Goal: Task Accomplishment & Management: Complete application form

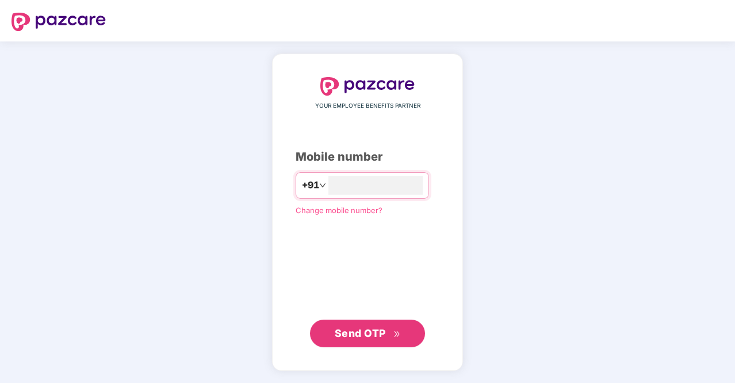
type input "**********"
click at [352, 339] on span "Send OTP" at bounding box center [368, 332] width 66 height 16
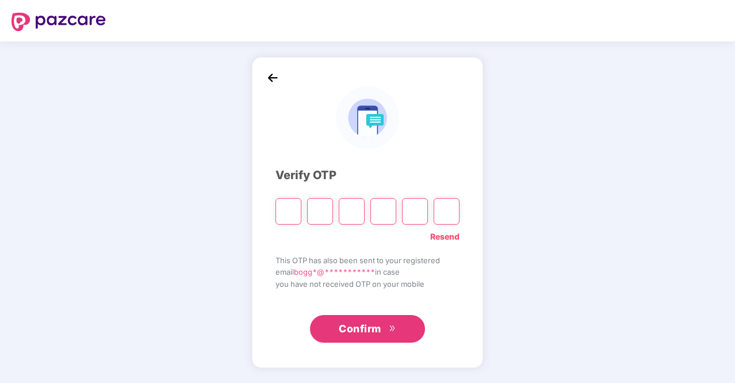
type input "*"
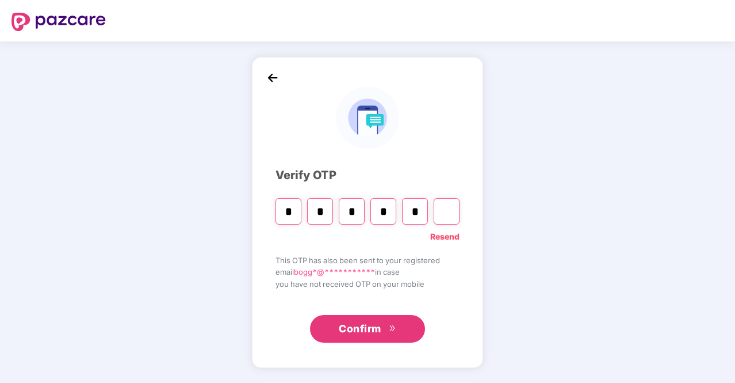
type input "*"
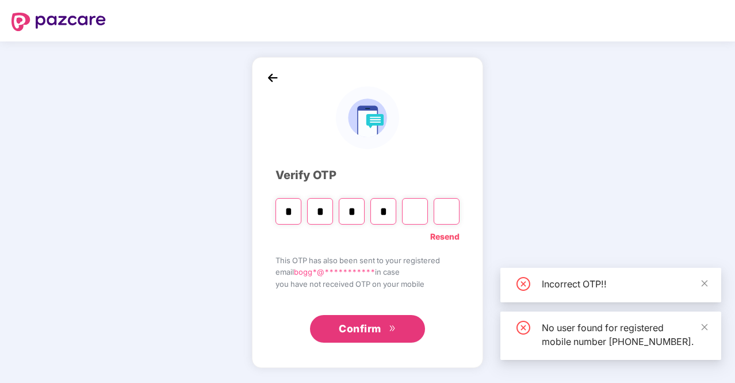
type input "*"
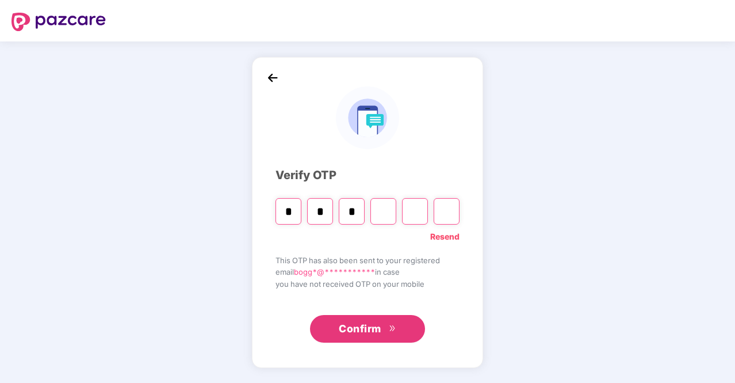
type input "*"
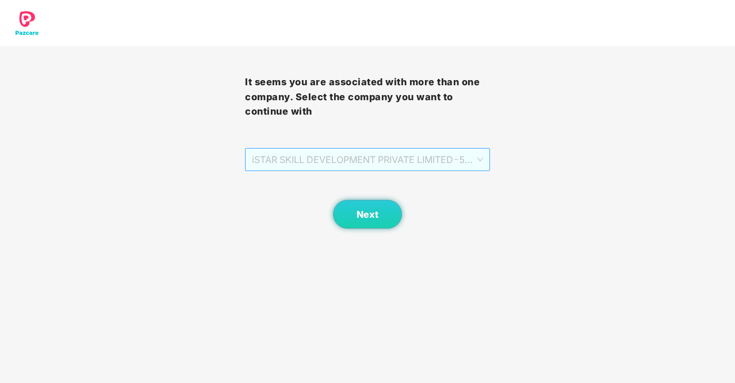
click at [483, 160] on div "iSTAR SKILL DEVELOPMENT PRIVATE LIMITED - 594 - EMPLOYEE" at bounding box center [367, 159] width 245 height 23
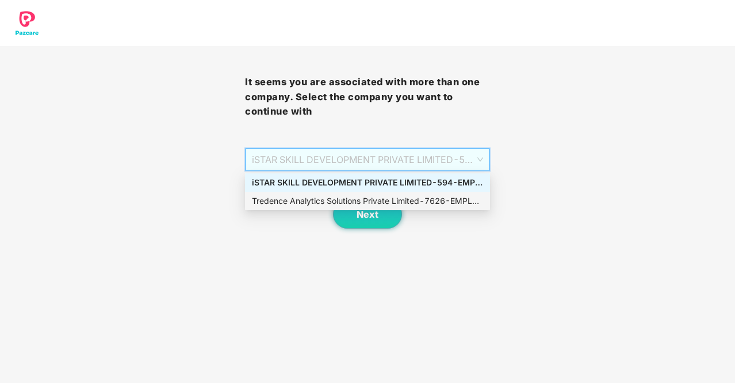
click at [443, 199] on div "Tredence Analytics Solutions Private Limited - 7626 - EMPLOYEE" at bounding box center [367, 200] width 231 height 13
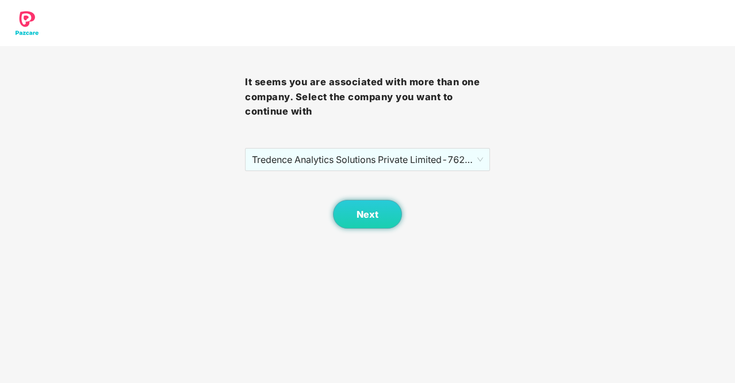
click at [521, 204] on div "It seems you are associated with more than one company. Select the company you …" at bounding box center [367, 114] width 735 height 228
click at [377, 212] on span "Next" at bounding box center [368, 214] width 22 height 11
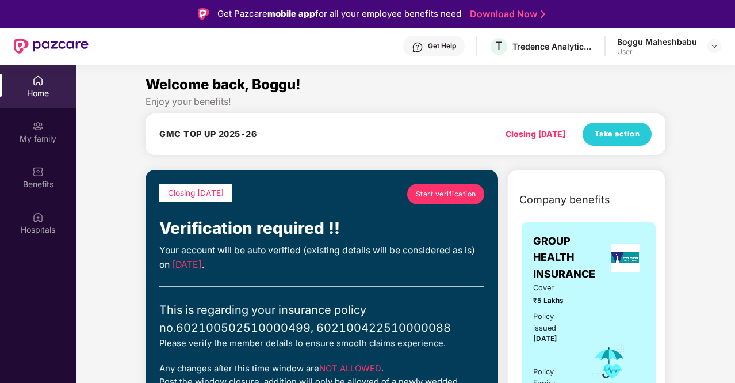
click at [39, 95] on div "Home" at bounding box center [38, 93] width 76 height 12
click at [600, 135] on span "Take action" at bounding box center [617, 134] width 45 height 12
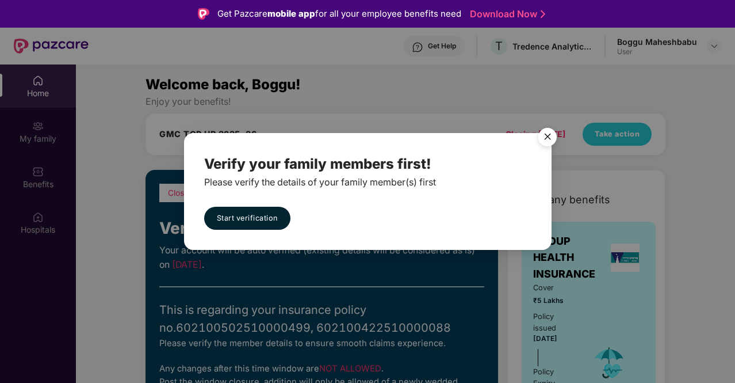
click at [582, 95] on div "Verify your family members first! Please verify the details of your family memb…" at bounding box center [367, 191] width 735 height 383
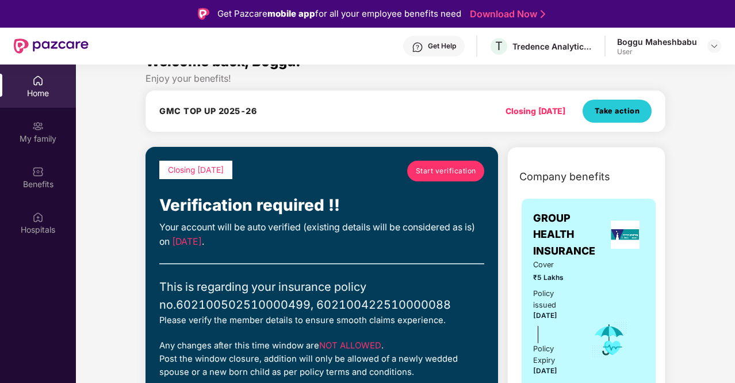
scroll to position [24, 0]
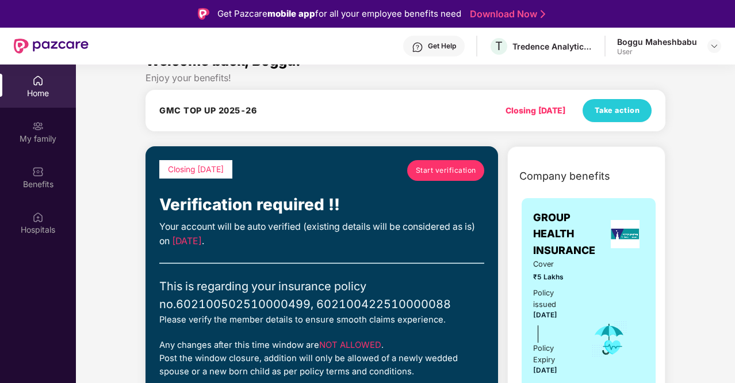
click at [452, 174] on span "Start verification" at bounding box center [446, 170] width 60 height 11
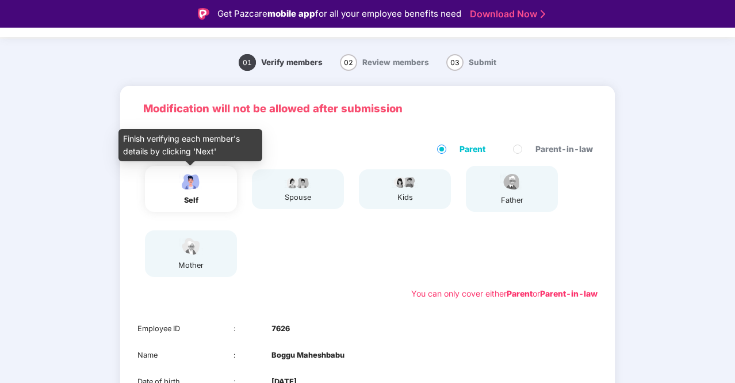
click at [190, 191] on img at bounding box center [191, 181] width 29 height 20
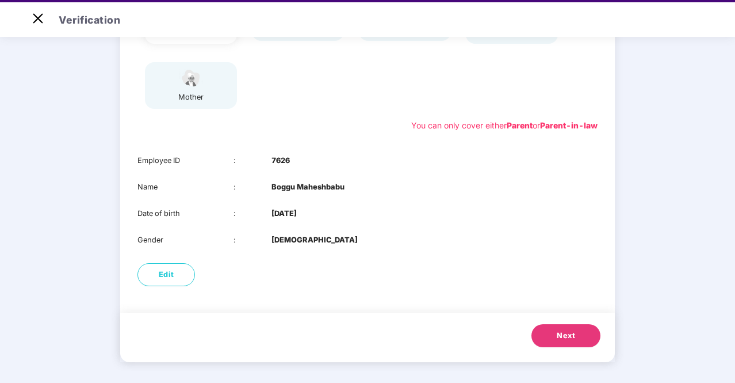
scroll to position [26, 0]
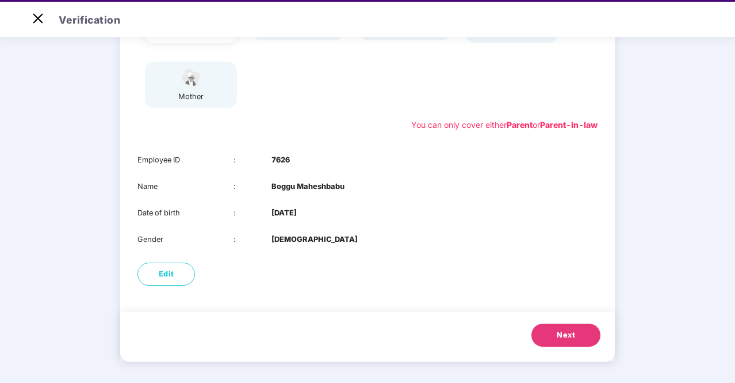
click at [574, 333] on span "Next" at bounding box center [566, 335] width 18 height 12
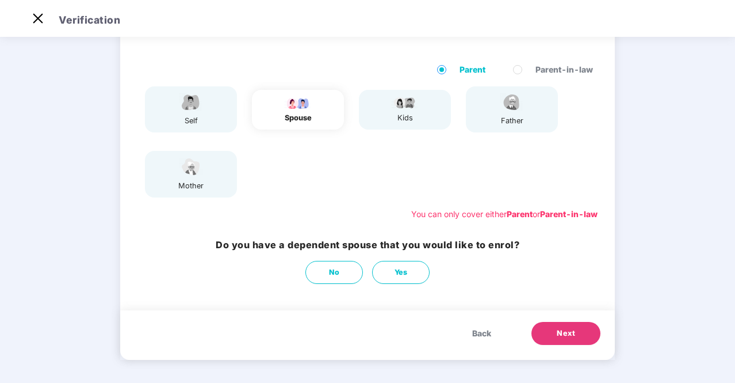
scroll to position [75, 0]
click at [215, 175] on div "mother" at bounding box center [191, 174] width 92 height 46
click at [318, 276] on button "No" at bounding box center [334, 272] width 58 height 23
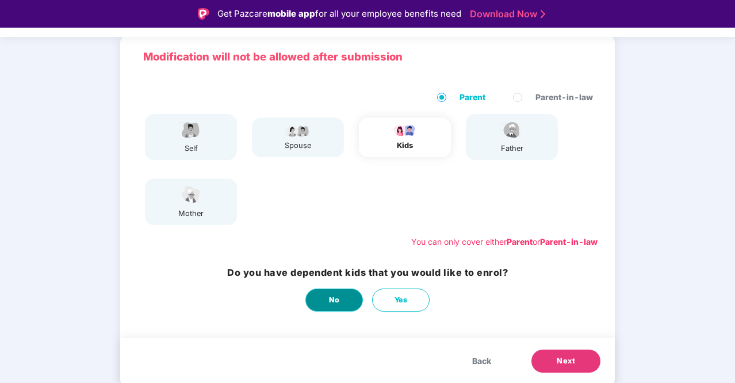
click at [335, 300] on span "No" at bounding box center [334, 300] width 11 height 12
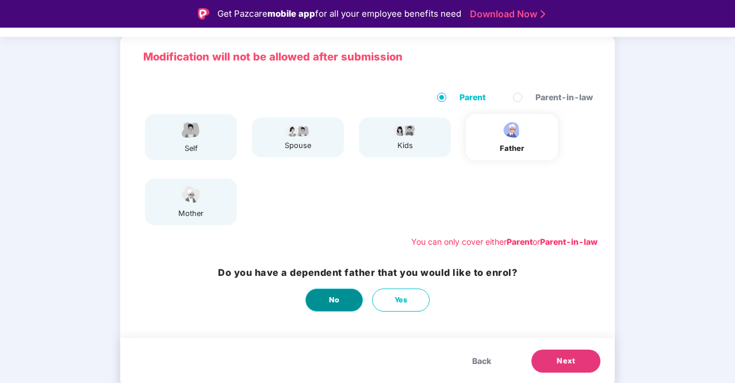
click at [335, 300] on span "No" at bounding box center [334, 300] width 11 height 12
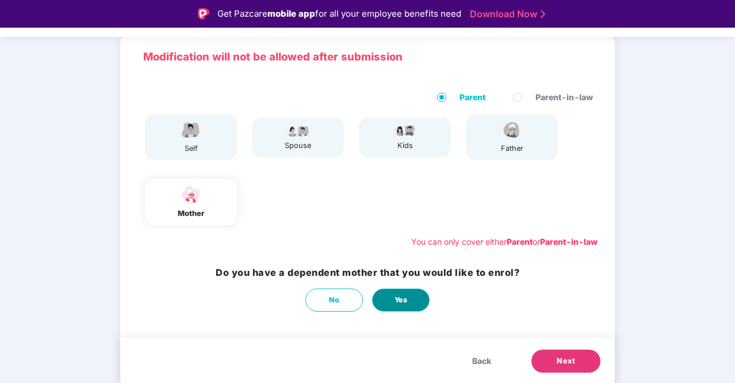
click at [416, 304] on button "Yes" at bounding box center [401, 299] width 58 height 23
select select "******"
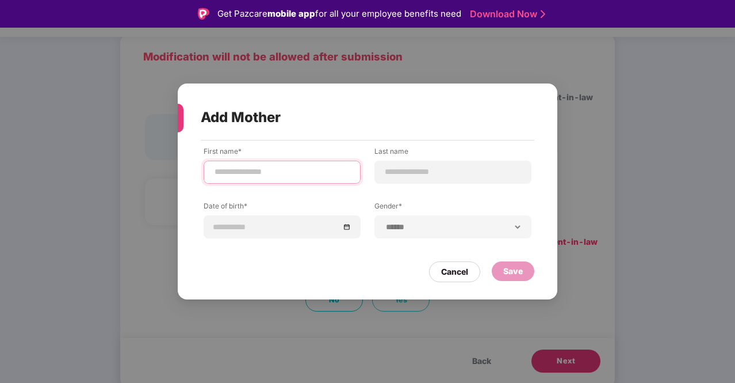
click at [308, 174] on input at bounding box center [281, 172] width 137 height 12
type input "*****"
type input "**********"
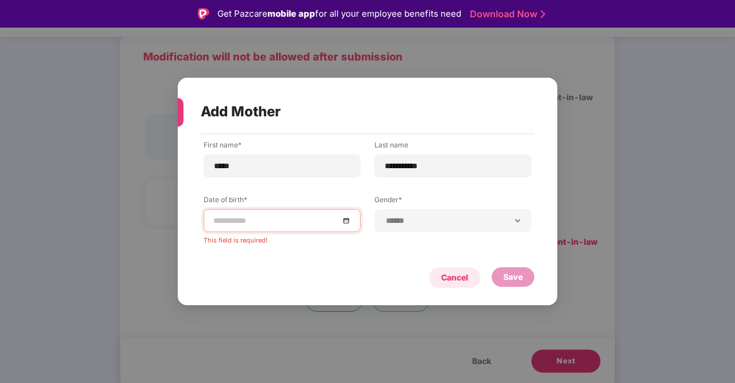
click at [438, 266] on div "Cancel Save" at bounding box center [368, 274] width 334 height 26
click at [465, 284] on div "Cancel" at bounding box center [454, 277] width 27 height 13
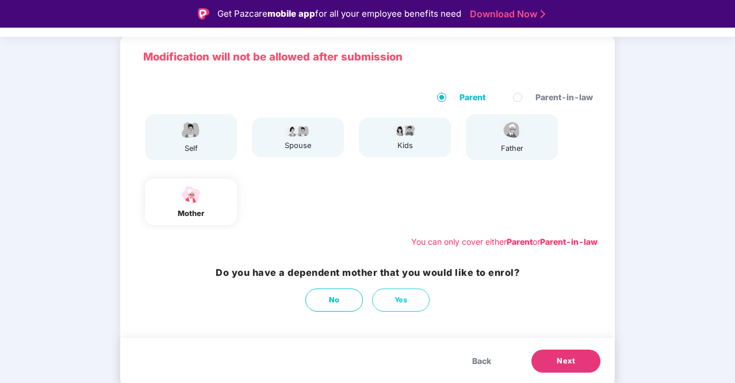
click at [208, 132] on div "self" at bounding box center [191, 137] width 92 height 46
click at [479, 361] on span "Back" at bounding box center [481, 360] width 19 height 13
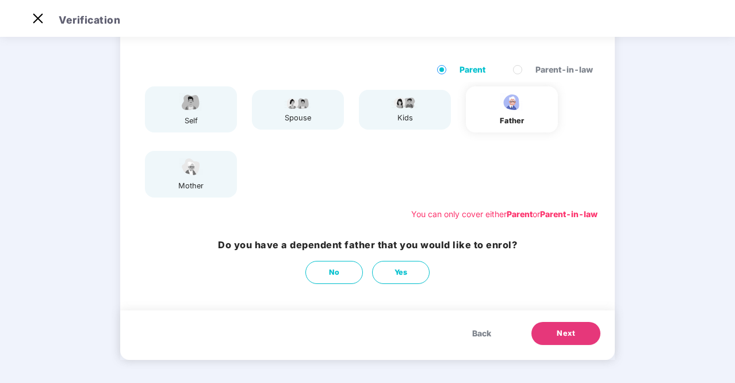
click at [477, 333] on span "Back" at bounding box center [481, 333] width 19 height 13
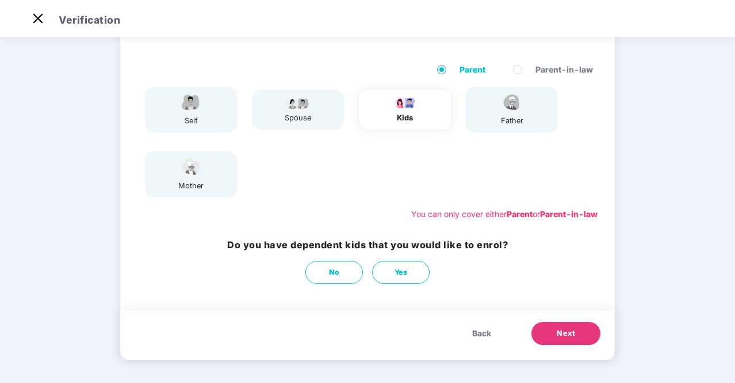
click at [477, 333] on span "Back" at bounding box center [481, 333] width 19 height 13
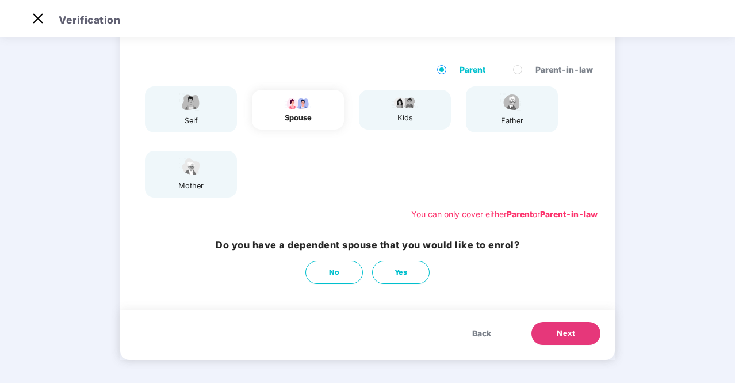
click at [477, 333] on span "Back" at bounding box center [481, 333] width 19 height 13
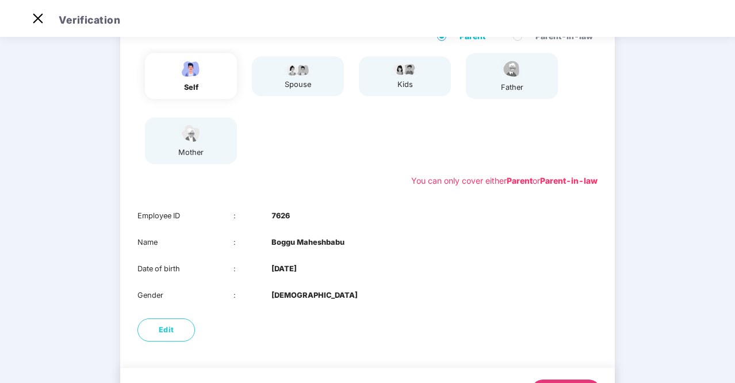
scroll to position [154, 0]
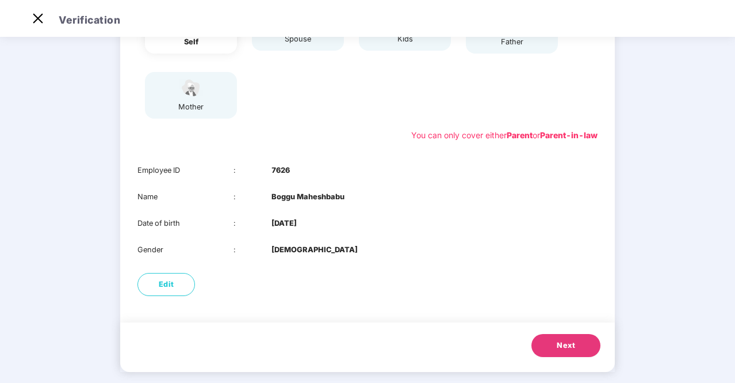
click at [567, 353] on button "Next" at bounding box center [565, 345] width 69 height 23
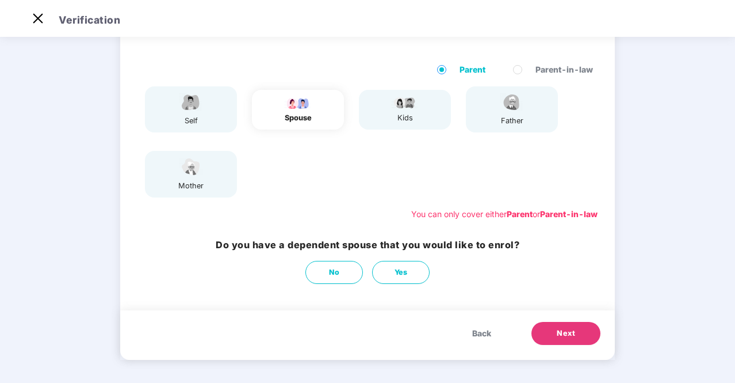
click at [576, 332] on button "Next" at bounding box center [565, 333] width 69 height 23
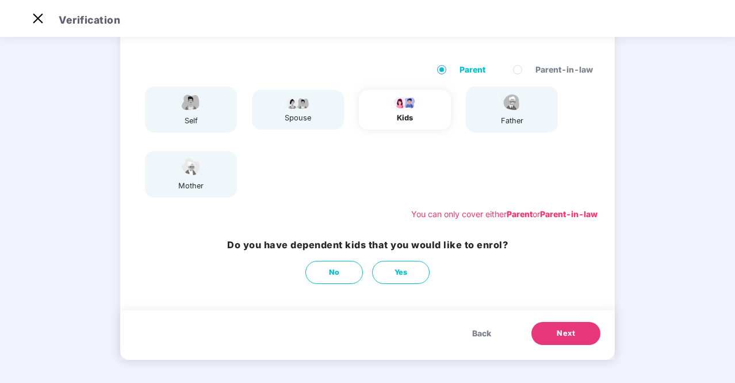
click at [576, 332] on button "Next" at bounding box center [565, 333] width 69 height 23
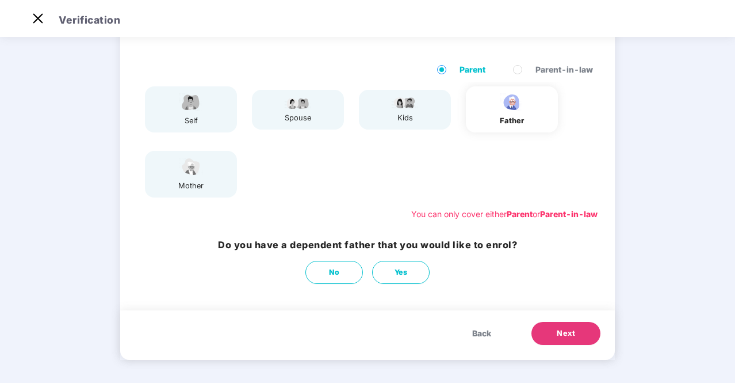
click at [576, 332] on button "Next" at bounding box center [565, 333] width 69 height 23
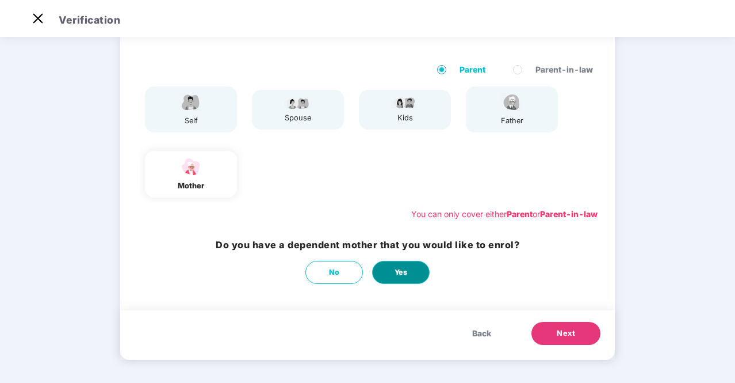
click at [418, 277] on button "Yes" at bounding box center [401, 272] width 58 height 23
select select "******"
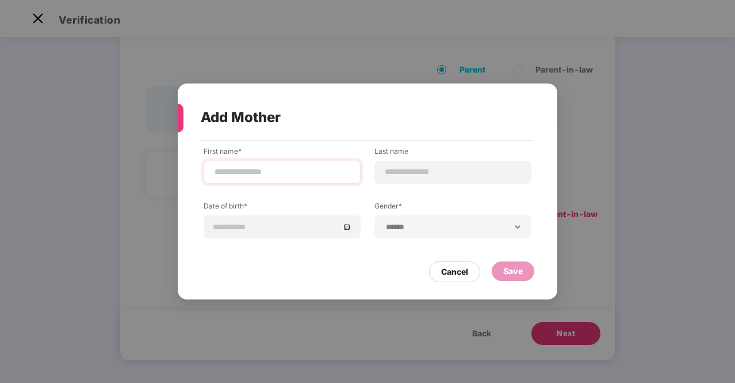
click at [307, 180] on div at bounding box center [282, 171] width 157 height 23
click at [300, 178] on input at bounding box center [281, 172] width 137 height 12
type input "*****"
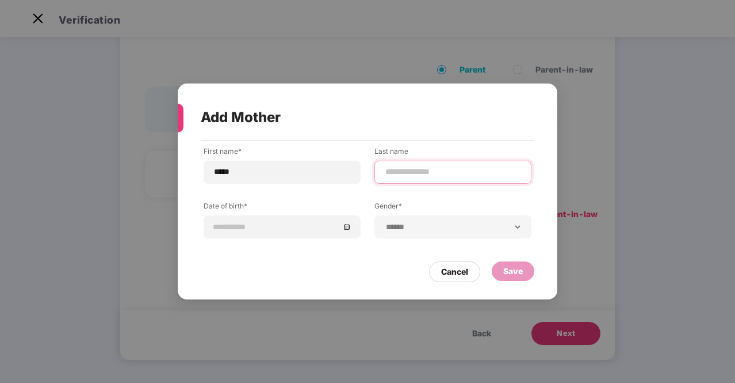
click at [462, 172] on input at bounding box center [452, 172] width 137 height 12
type input "**********"
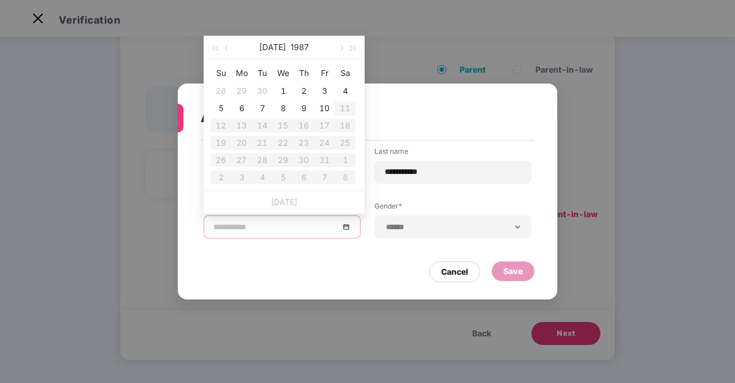
click at [295, 232] on input at bounding box center [276, 226] width 126 height 13
type input "**********"
click at [297, 47] on button "1987" at bounding box center [299, 47] width 18 height 23
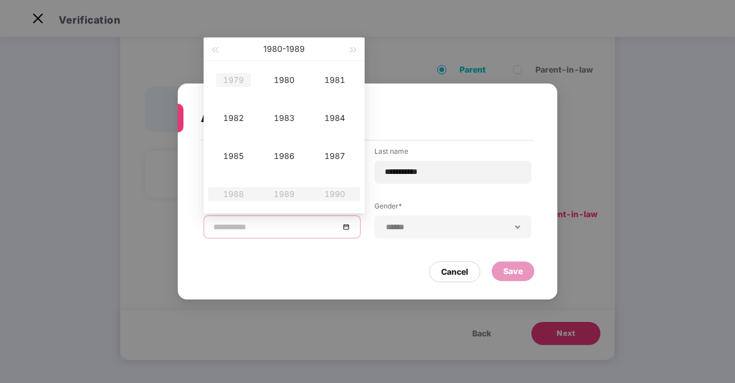
type input "**********"
click at [215, 56] on button "button" at bounding box center [214, 48] width 13 height 23
type input "**********"
click at [229, 152] on div "1975" at bounding box center [233, 156] width 35 height 14
type input "**********"
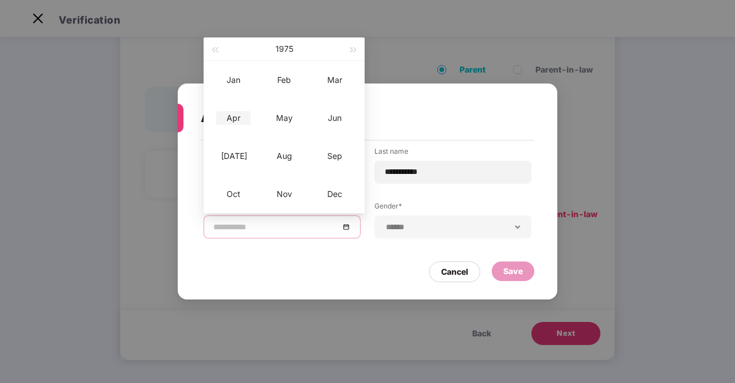
click at [229, 121] on div "Apr" at bounding box center [233, 118] width 35 height 14
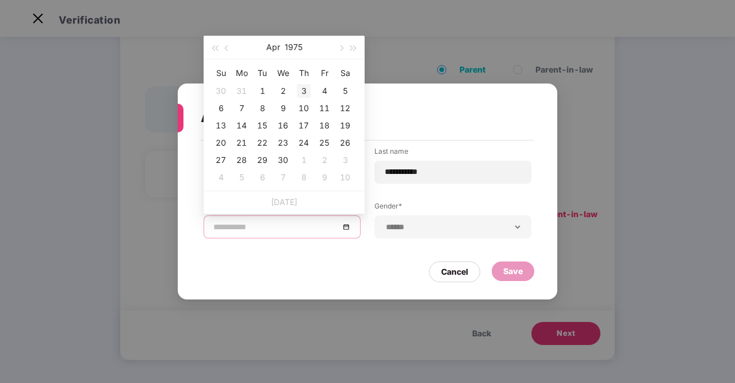
type input "**********"
click at [300, 90] on div "3" at bounding box center [304, 91] width 14 height 14
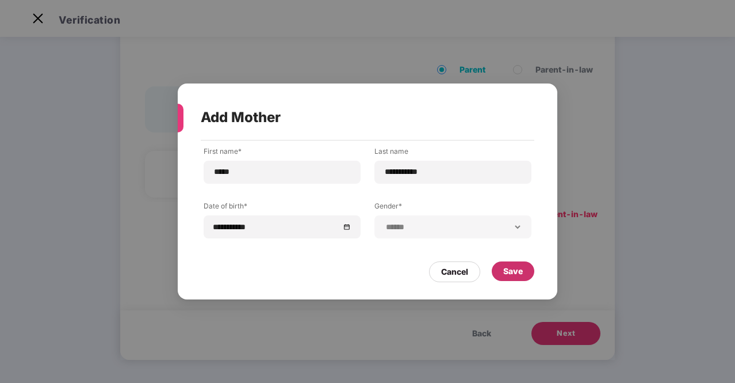
click at [503, 271] on div "Save" at bounding box center [513, 271] width 20 height 13
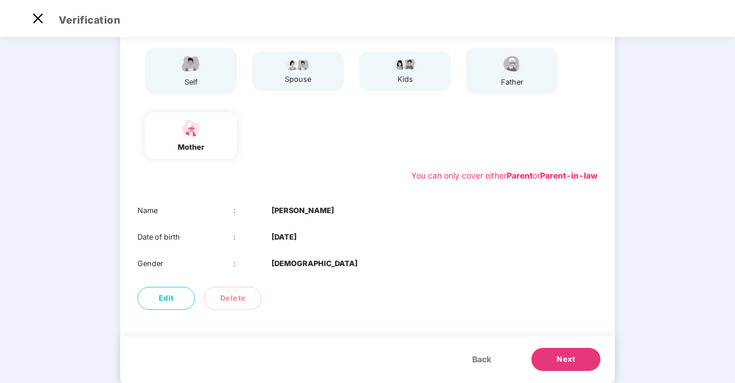
scroll to position [124, 0]
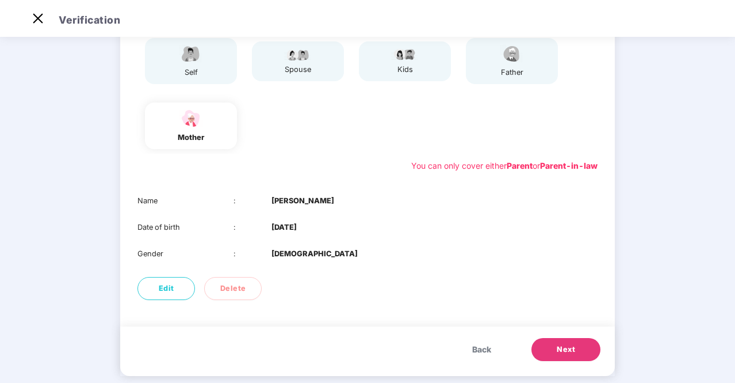
click at [583, 353] on button "Next" at bounding box center [565, 349] width 69 height 23
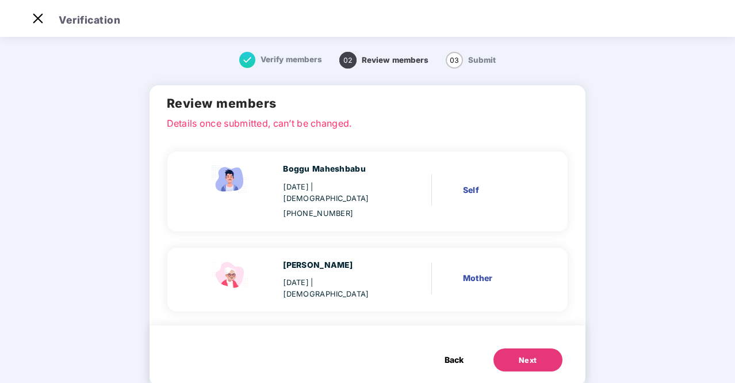
scroll to position [0, 0]
click at [540, 348] on button "Next" at bounding box center [528, 359] width 69 height 23
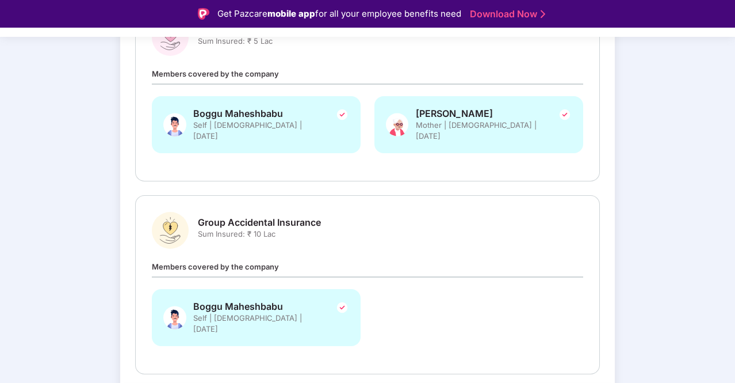
scroll to position [230, 0]
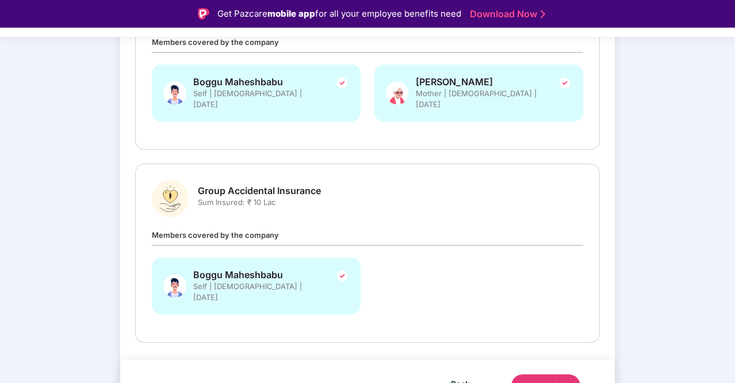
click at [341, 269] on img at bounding box center [342, 276] width 14 height 14
click at [561, 374] on button "Submit" at bounding box center [545, 385] width 69 height 23
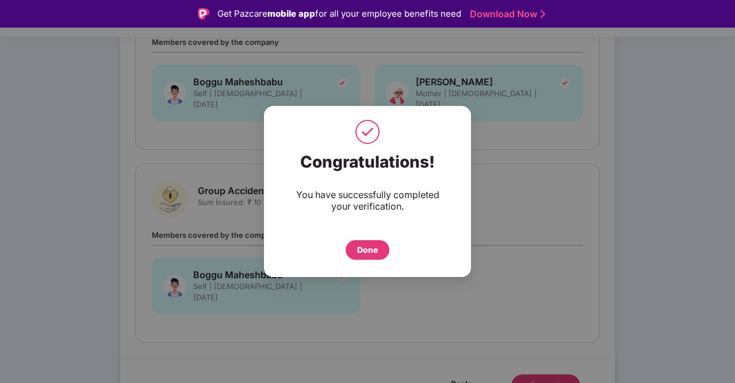
click at [369, 248] on div "Done" at bounding box center [367, 249] width 21 height 13
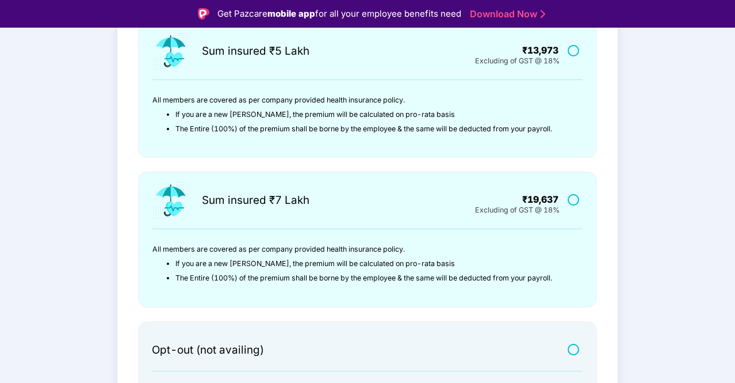
scroll to position [375, 0]
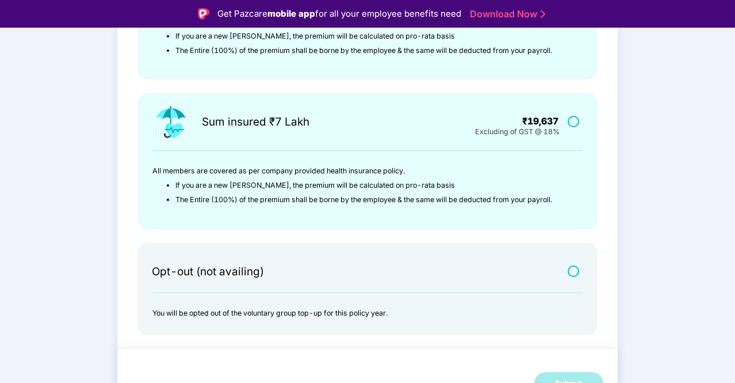
click at [569, 267] on label at bounding box center [575, 271] width 14 height 10
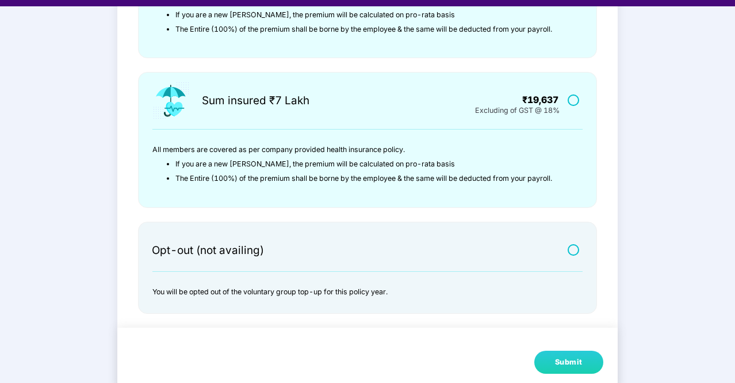
click at [549, 360] on button "Submit" at bounding box center [568, 361] width 69 height 23
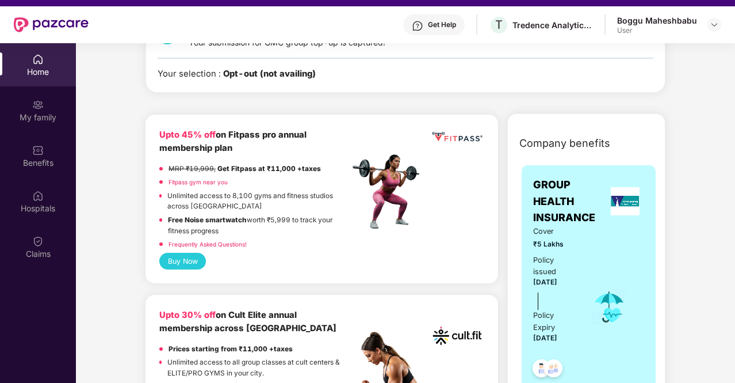
scroll to position [328, 0]
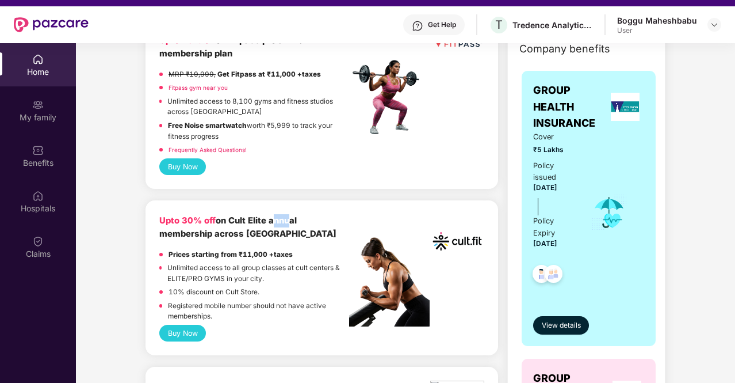
drag, startPoint x: 271, startPoint y: 218, endPoint x: 288, endPoint y: 218, distance: 17.3
click at [288, 218] on b "Upto 30% off on Cult Elite annual membership across [GEOGRAPHIC_DATA]" at bounding box center [247, 227] width 177 height 24
drag, startPoint x: 311, startPoint y: 265, endPoint x: 337, endPoint y: 268, distance: 26.0
click at [337, 268] on p "Unlimited access to all group classes at cult centers & ELITE/PRO GYMS in your …" at bounding box center [258, 272] width 182 height 21
click at [240, 283] on div "Unlimited access to all group classes at cult centers & ELITE/PRO GYMS in your …" at bounding box center [258, 274] width 182 height 24
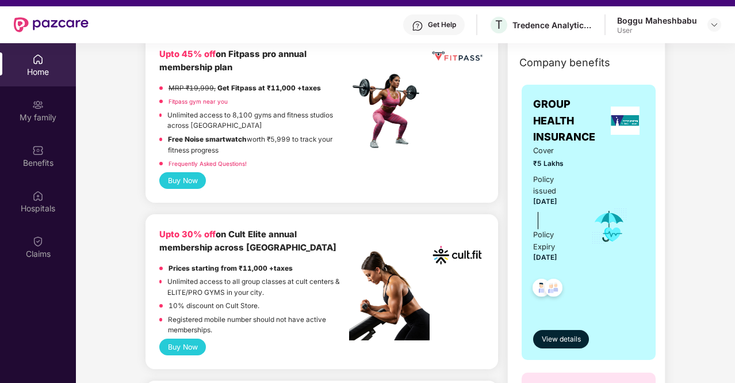
scroll to position [313, 0]
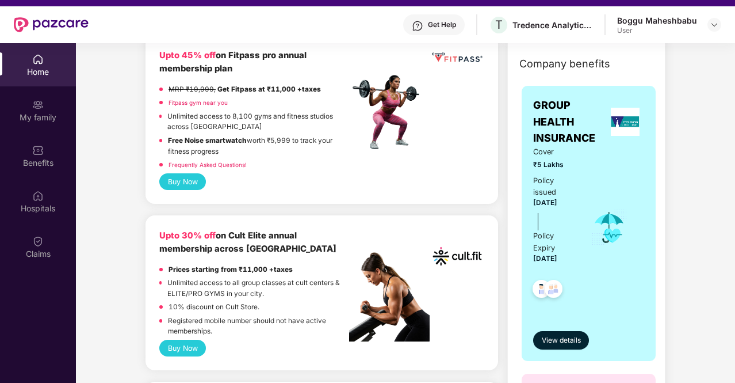
click at [184, 340] on button "Buy Now" at bounding box center [182, 347] width 47 height 17
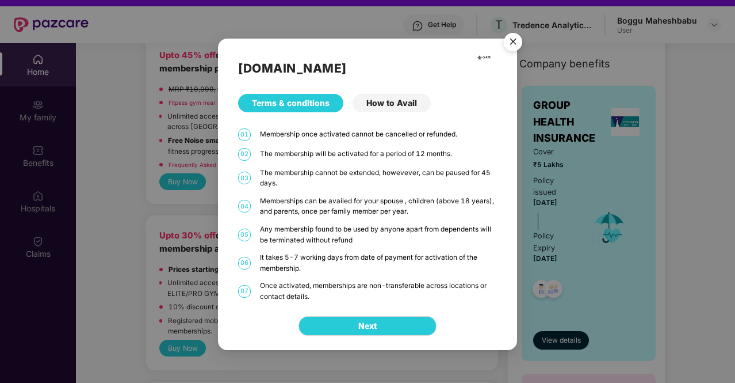
click at [393, 102] on div "How to Avail" at bounding box center [392, 103] width 78 height 18
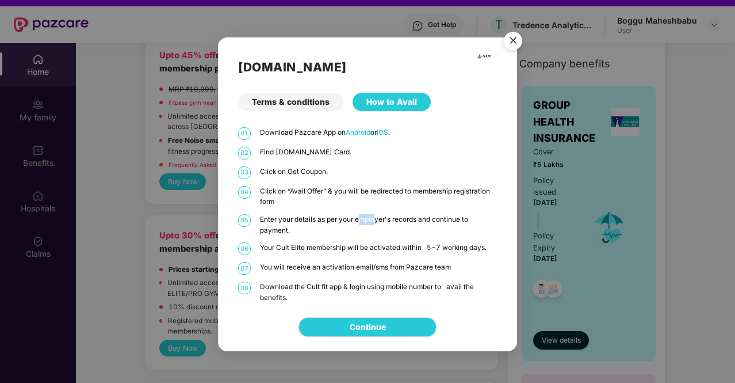
drag, startPoint x: 358, startPoint y: 217, endPoint x: 380, endPoint y: 216, distance: 21.9
click at [380, 216] on p "Enter your details as per your employer's records and continue to payment." at bounding box center [378, 224] width 237 height 21
drag, startPoint x: 353, startPoint y: 243, endPoint x: 446, endPoint y: 251, distance: 93.5
click at [446, 251] on p "Your Cult Elite membership will be activated within 5-7 working days." at bounding box center [378, 247] width 237 height 11
drag, startPoint x: 309, startPoint y: 276, endPoint x: 364, endPoint y: 264, distance: 55.3
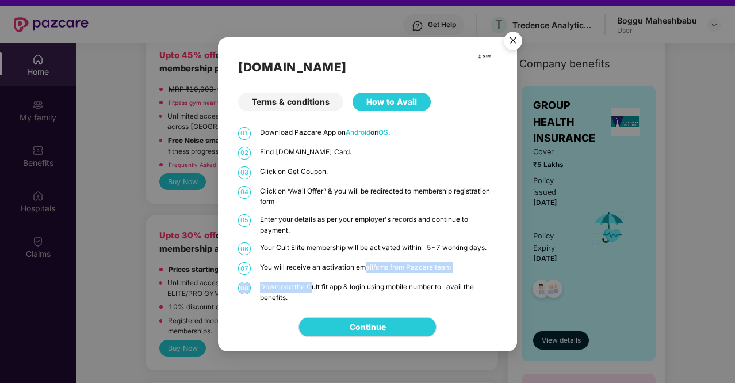
click at [364, 264] on div "01 Download Pazcare App on Android or iOS . 02 Find [DOMAIN_NAME] Card. 03 Clic…" at bounding box center [367, 214] width 259 height 175
click at [341, 282] on p "Download the Cult fit app & login using mobile number to avail the benefits." at bounding box center [378, 291] width 237 height 21
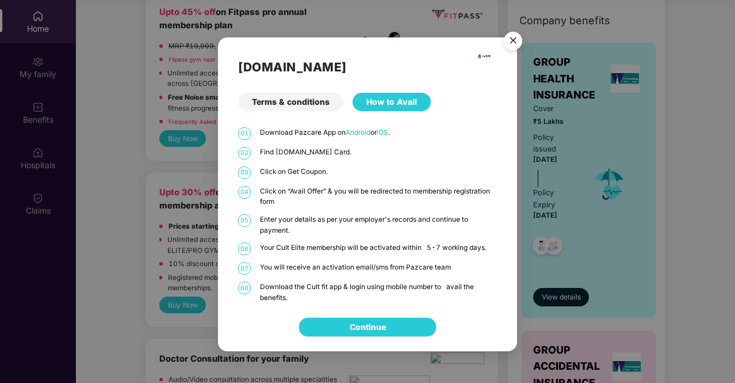
click at [515, 37] on img "Close" at bounding box center [513, 42] width 32 height 32
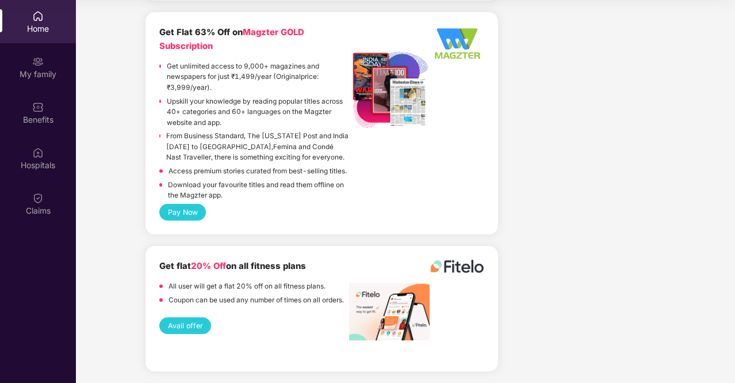
scroll to position [2702, 0]
click at [44, 106] on div "Benefits" at bounding box center [38, 112] width 76 height 43
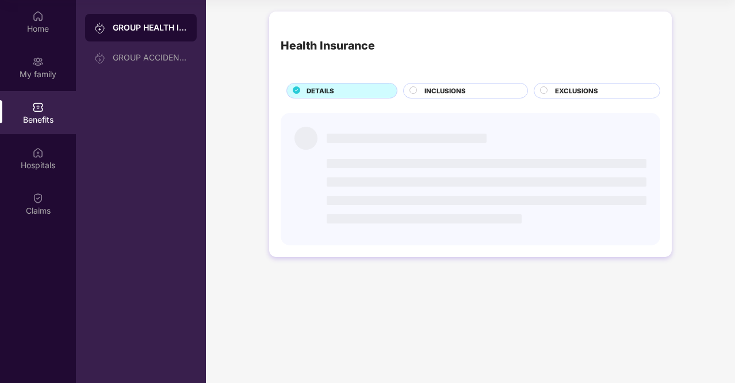
click at [441, 90] on span "INCLUSIONS" at bounding box center [444, 91] width 41 height 10
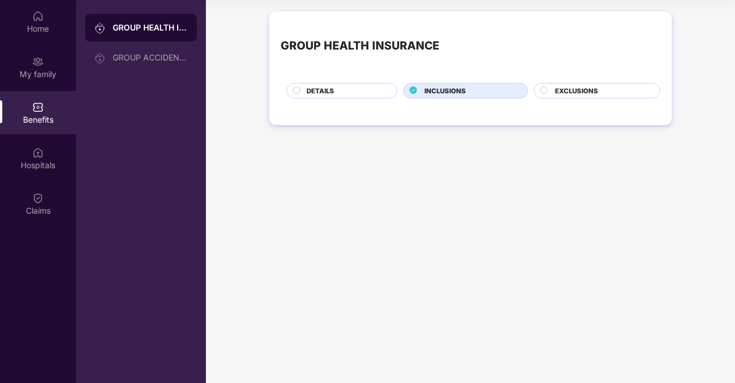
click at [374, 87] on div "DETAILS" at bounding box center [346, 92] width 90 height 12
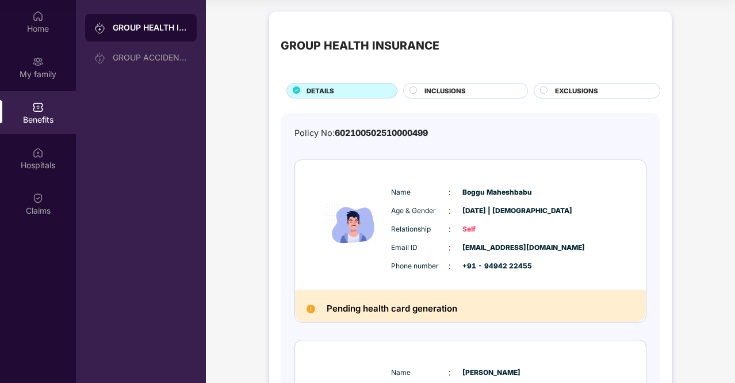
click at [457, 88] on span "INCLUSIONS" at bounding box center [444, 91] width 41 height 10
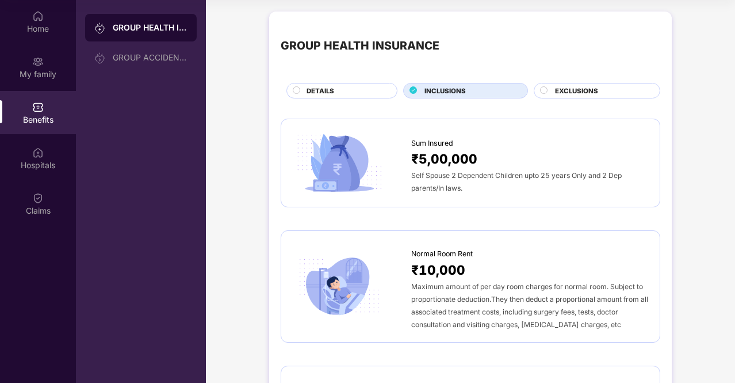
click at [611, 93] on div "EXCLUSIONS" at bounding box center [601, 92] width 105 height 12
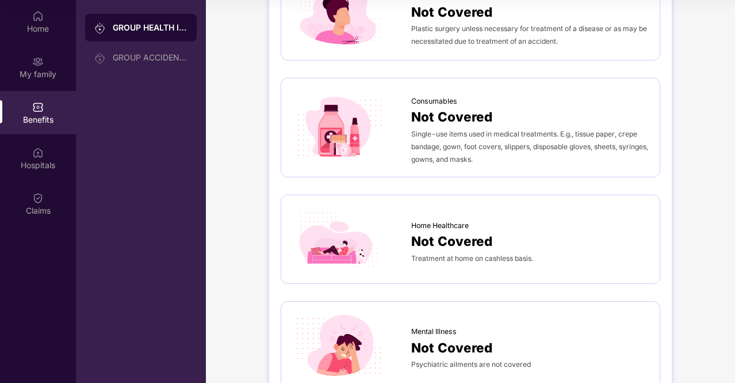
scroll to position [833, 0]
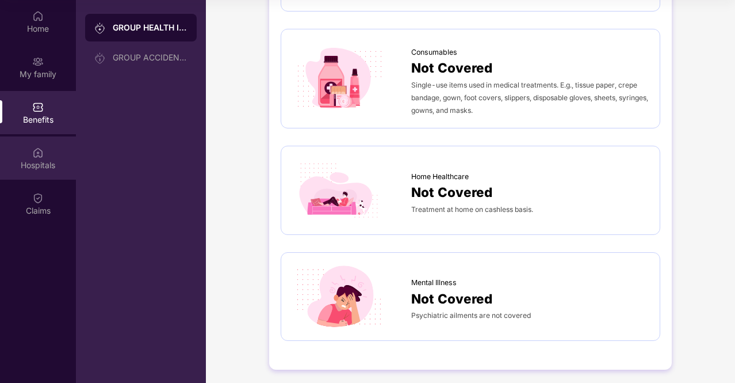
click at [44, 178] on div "Hospitals" at bounding box center [38, 157] width 76 height 43
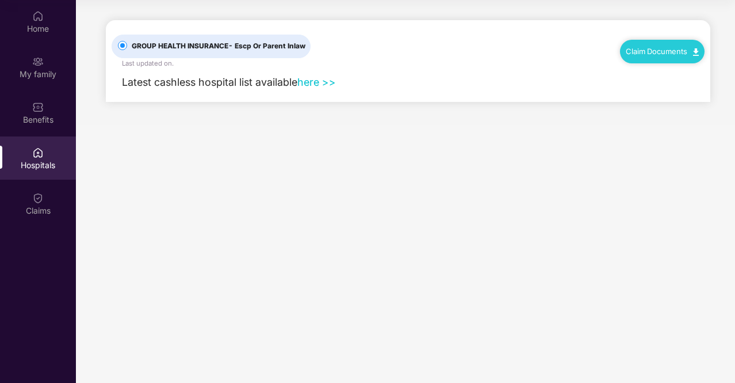
scroll to position [0, 0]
click at [330, 85] on link "here >>" at bounding box center [316, 82] width 39 height 12
click at [40, 202] on img at bounding box center [38, 198] width 12 height 12
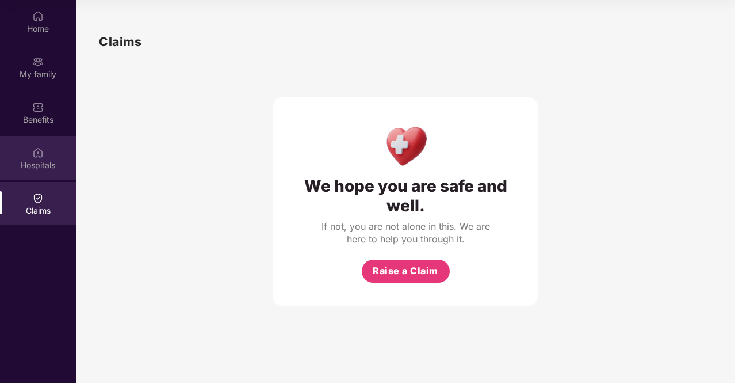
click at [37, 160] on div "Hospitals" at bounding box center [38, 165] width 76 height 12
